Goal: Navigation & Orientation: Find specific page/section

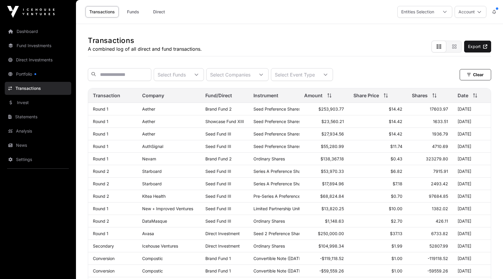
click at [41, 43] on link "Fund Investments" at bounding box center [38, 45] width 66 height 13
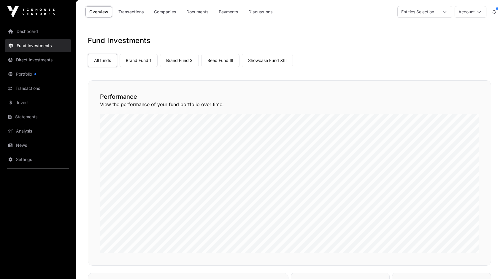
click at [33, 33] on link "Dashboard" at bounding box center [38, 31] width 66 height 13
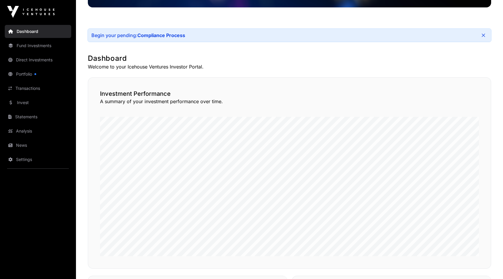
scroll to position [94, 0]
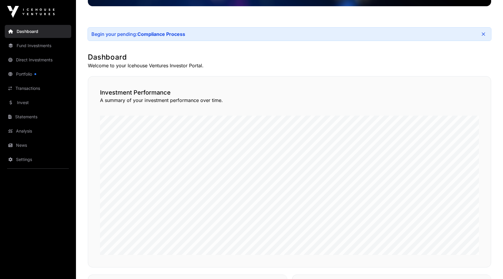
click at [21, 129] on link "Analysis" at bounding box center [38, 131] width 66 height 13
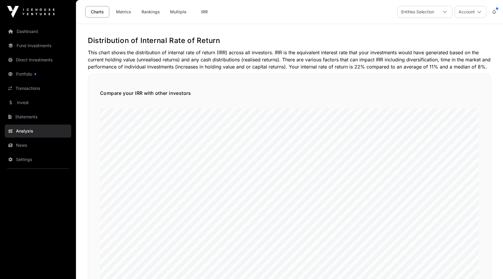
click at [127, 13] on link "Metrics" at bounding box center [124, 11] width 24 height 11
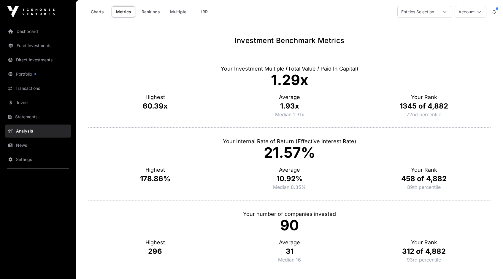
click at [28, 32] on link "Dashboard" at bounding box center [38, 31] width 66 height 13
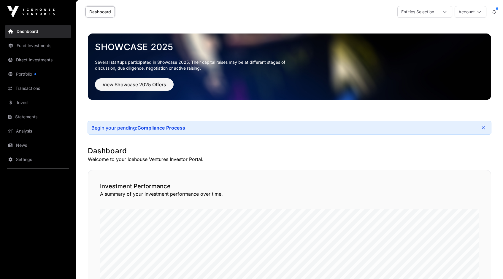
click at [26, 89] on link "Transactions" at bounding box center [38, 88] width 66 height 13
